Goal: Task Accomplishment & Management: Use online tool/utility

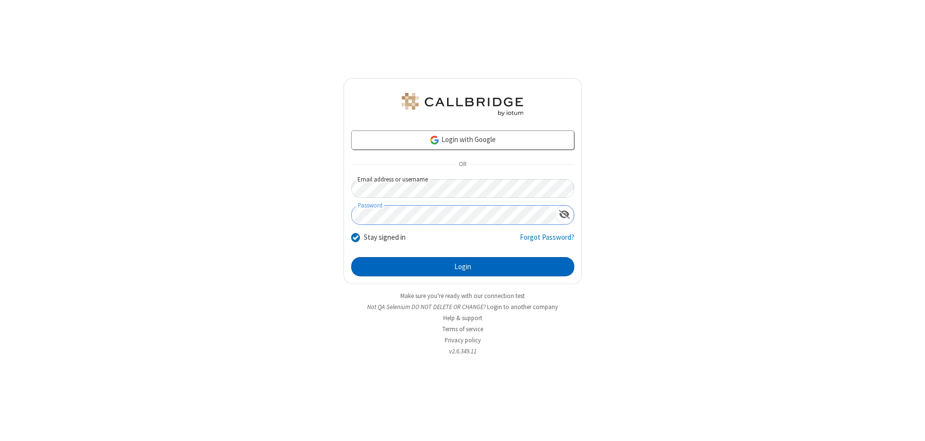
click at [462, 267] on button "Login" at bounding box center [462, 266] width 223 height 19
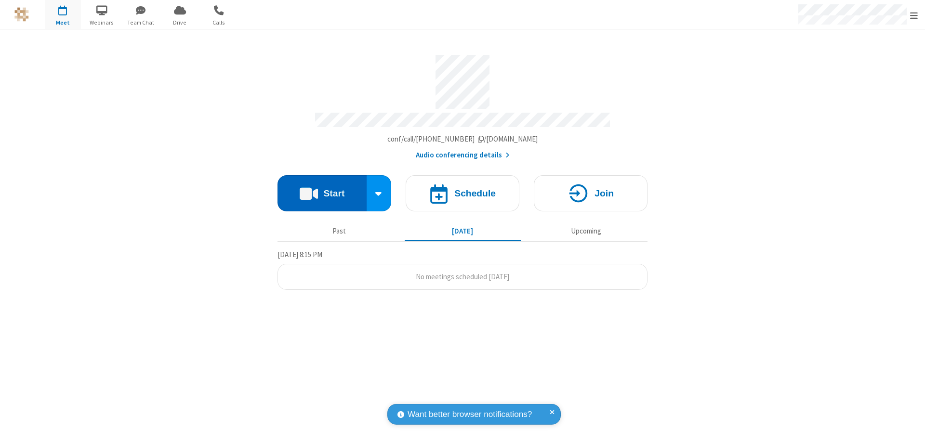
click at [322, 189] on button "Start" at bounding box center [321, 193] width 89 height 36
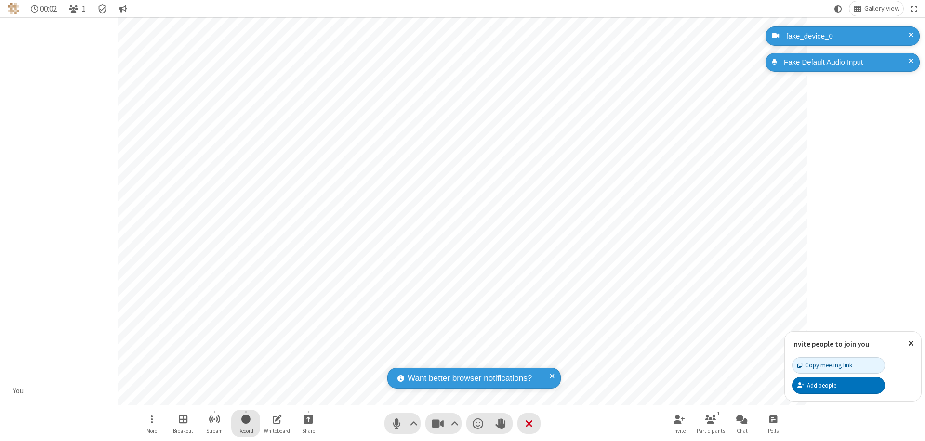
click at [246, 423] on span "Start recording" at bounding box center [245, 419] width 9 height 12
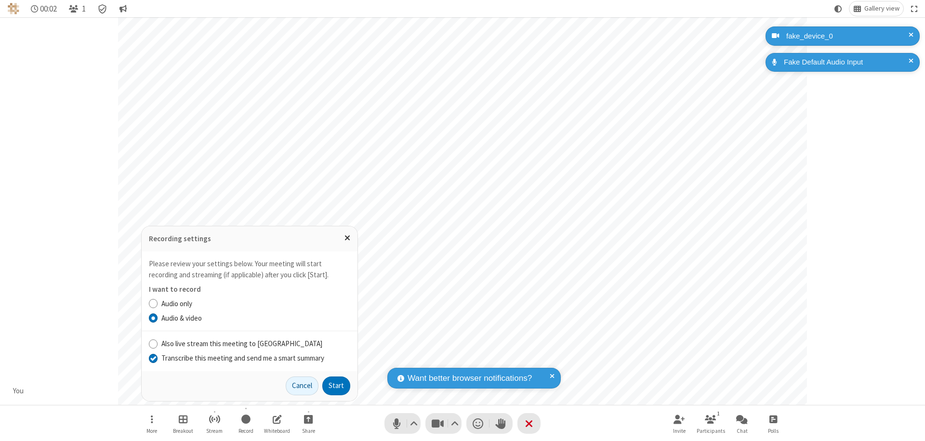
click at [153, 358] on input "Transcribe this meeting and send me a smart summary" at bounding box center [153, 358] width 9 height 10
click at [336, 386] on button "Start" at bounding box center [336, 386] width 28 height 19
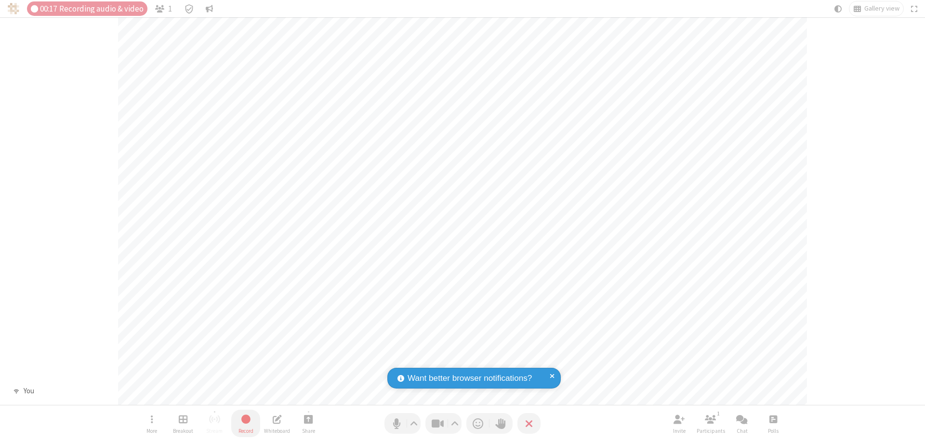
click at [246, 423] on span "Stop recording" at bounding box center [245, 419] width 11 height 12
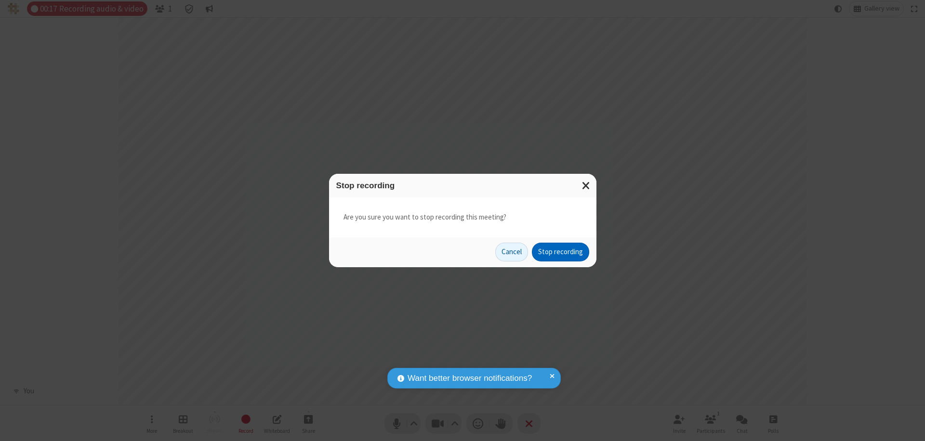
click at [560, 252] on button "Stop recording" at bounding box center [560, 252] width 57 height 19
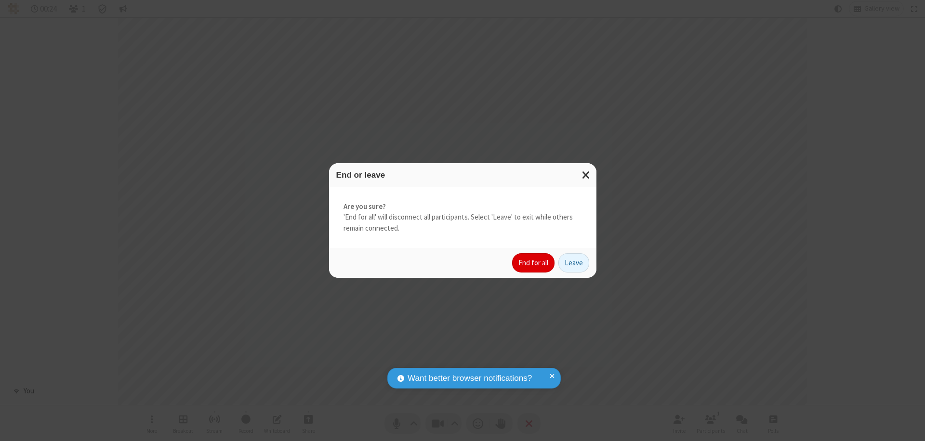
click at [534, 263] on button "End for all" at bounding box center [533, 262] width 42 height 19
